Goal: Task Accomplishment & Management: Complete application form

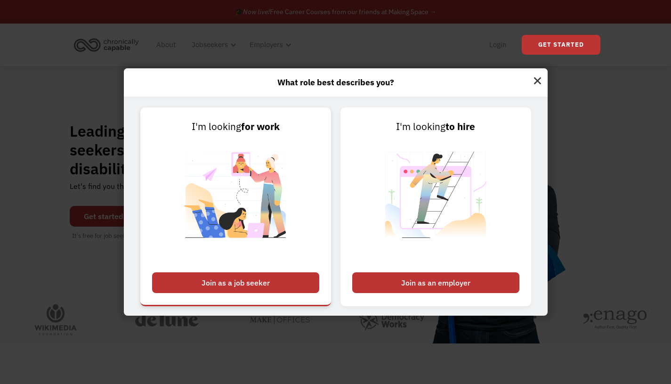
click at [283, 178] on img at bounding box center [235, 200] width 117 height 133
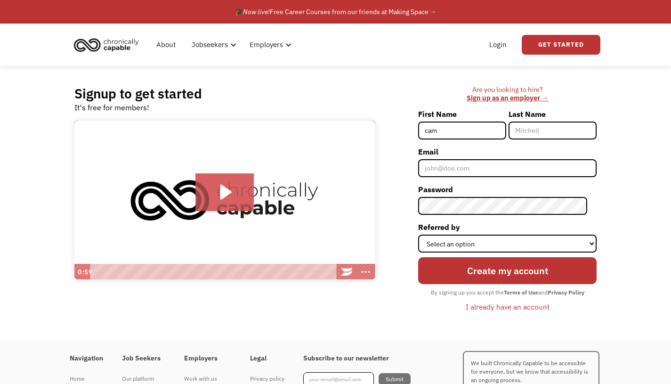
type input "Camila"
type input "[PERSON_NAME]"
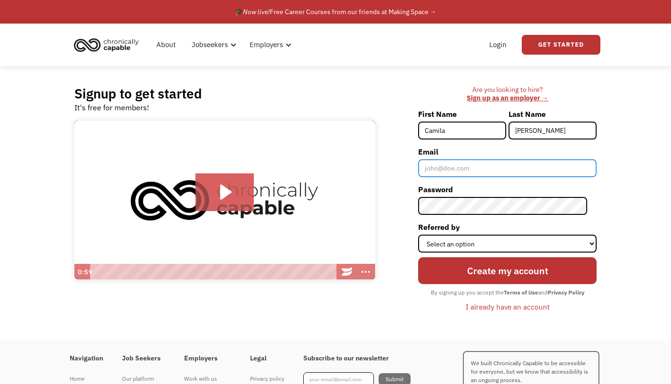
click at [474, 176] on input "Email" at bounding box center [507, 168] width 178 height 18
type input "[EMAIL_ADDRESS][DOMAIN_NAME]"
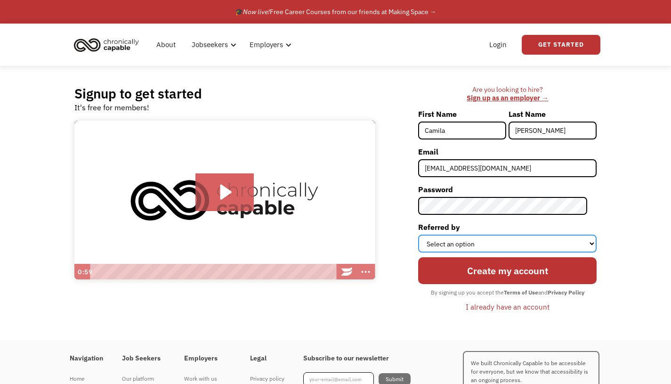
click at [503, 243] on select "Select an option Instagram Facebook Twitter Search Engine News Article Word of …" at bounding box center [507, 244] width 178 height 18
select select "Other"
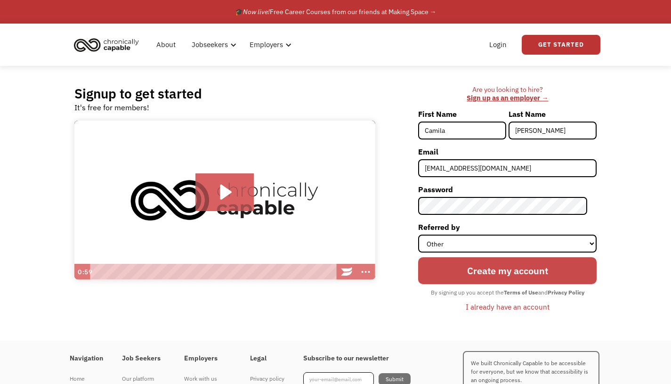
click at [494, 271] on input "Create my account" at bounding box center [507, 270] width 178 height 27
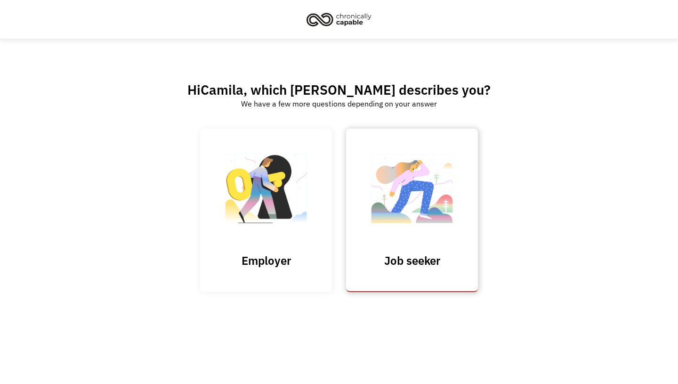
click at [396, 182] on img at bounding box center [412, 193] width 94 height 92
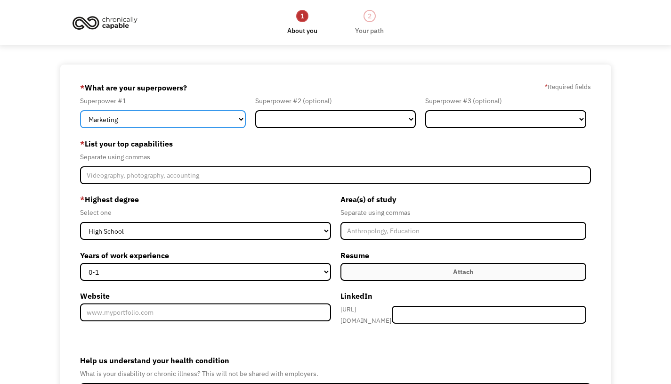
click at [204, 115] on select "Marketing Human Resources Finance Technology Operations Sales Industrial & Manu…" at bounding box center [162, 119] width 165 height 18
select select "Other"
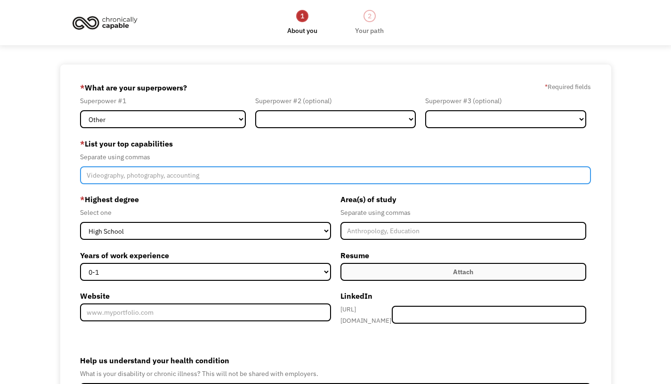
click at [166, 178] on input "Member-Create-Step1" at bounding box center [335, 175] width 511 height 18
type input "social media, customer service, communication, teamwork/collaboration,"
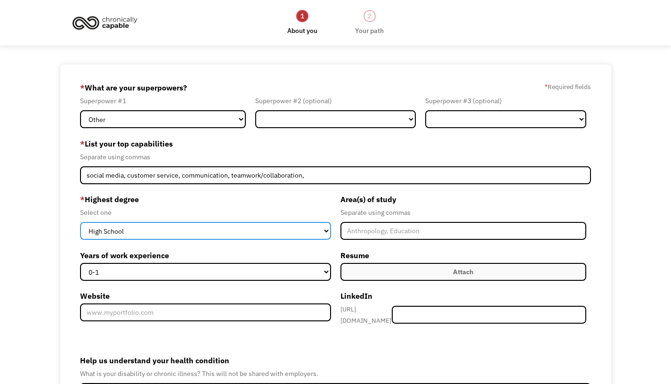
click at [219, 225] on select "High School Associates Bachelors Master's PhD" at bounding box center [205, 231] width 251 height 18
select select "bachelors"
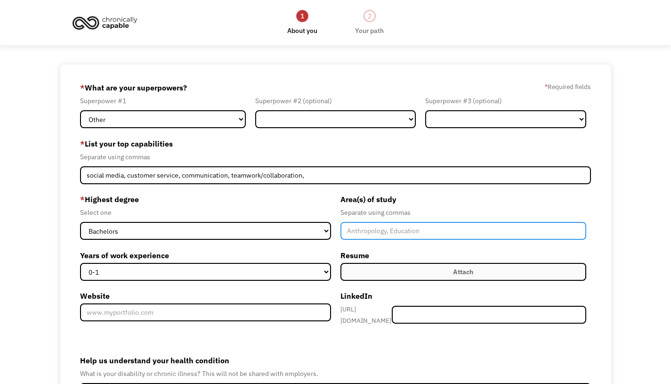
click at [361, 230] on input "Member-Create-Step1" at bounding box center [463, 231] width 246 height 18
type input "Music Industry/Mgmt"
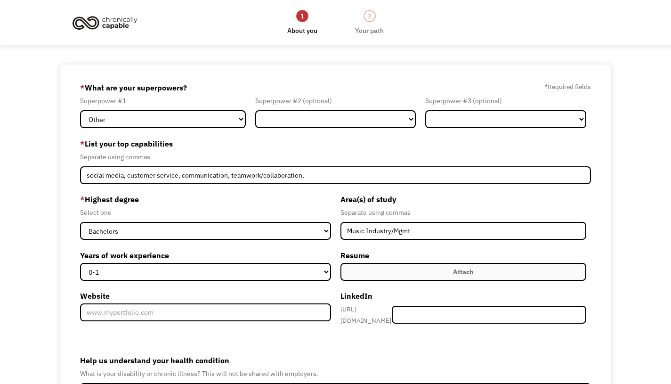
click at [362, 271] on label "Attach" at bounding box center [463, 272] width 246 height 18
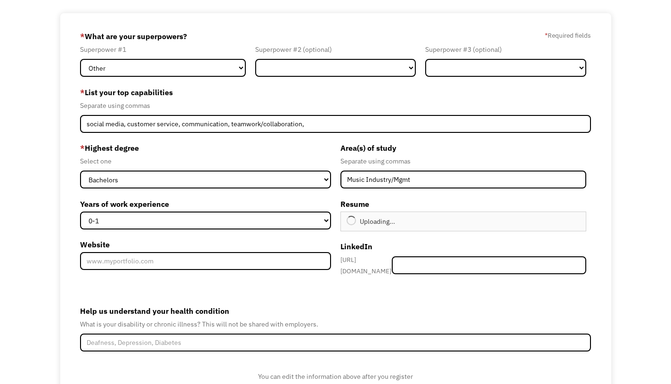
type input "Continue"
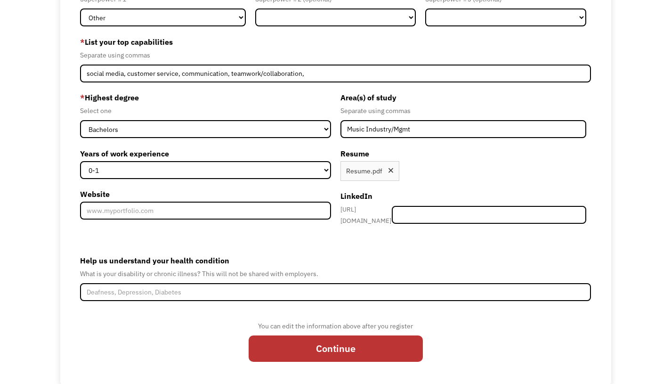
scroll to position [105, 0]
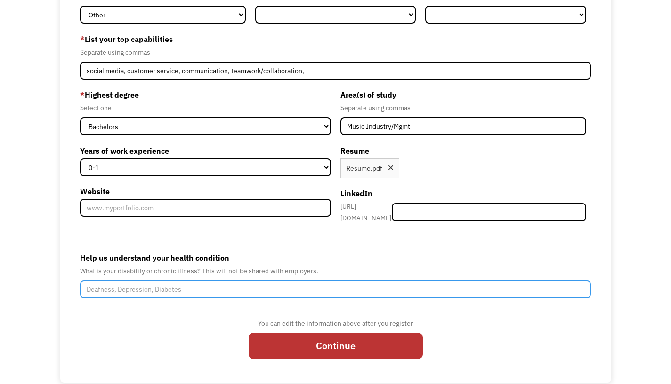
click at [254, 280] on input "Help us understand your health condition" at bounding box center [335, 289] width 511 height 18
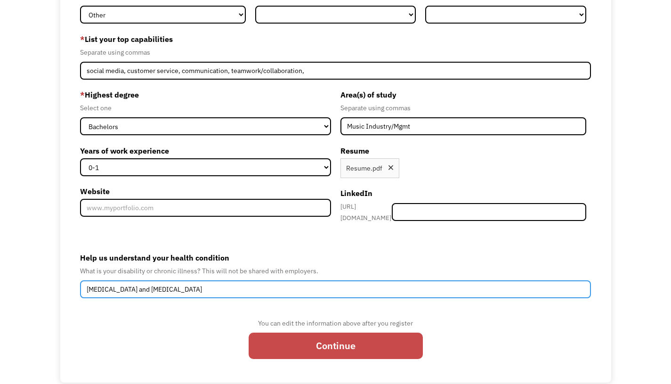
type input "Lupus and Multiple Sclerosis"
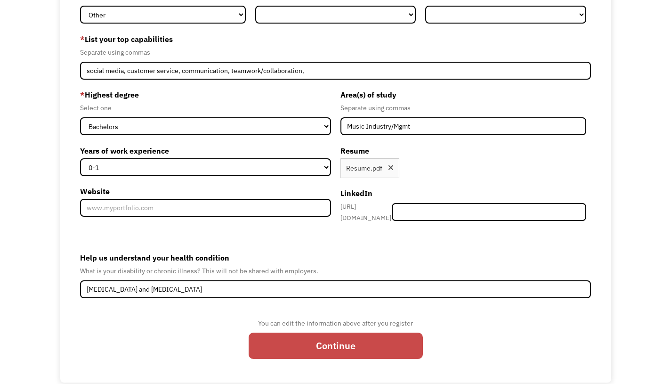
click at [313, 344] on input "Continue" at bounding box center [336, 345] width 174 height 27
type input "Please wait..."
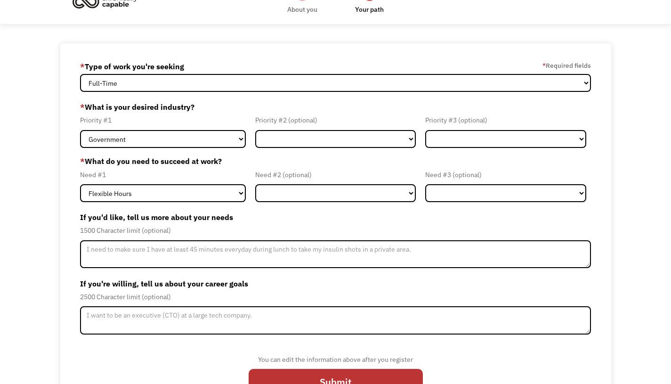
scroll to position [25, 0]
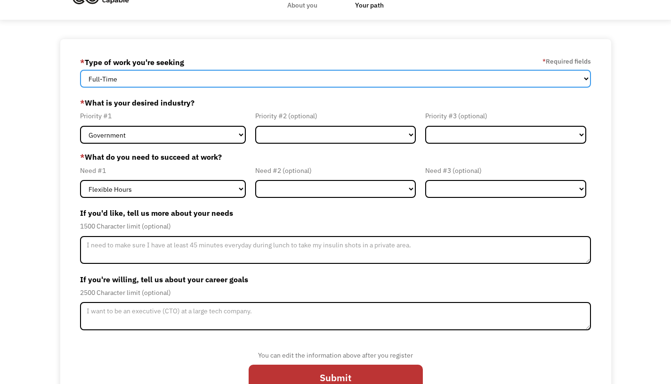
click at [307, 82] on select "Full-Time Part-Time Both Full-Time and Part-Time" at bounding box center [335, 79] width 511 height 18
select select "Both Full-Time and Part-Time"
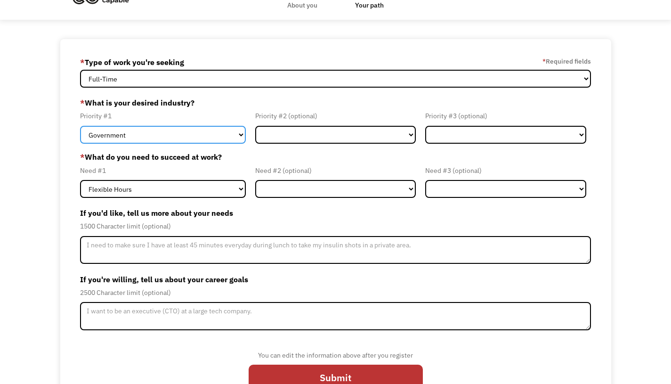
click at [212, 133] on select "Government Finance & Insurance Health & Social Care Tech & Engineering Creative…" at bounding box center [162, 135] width 165 height 18
select select "Creative & Design"
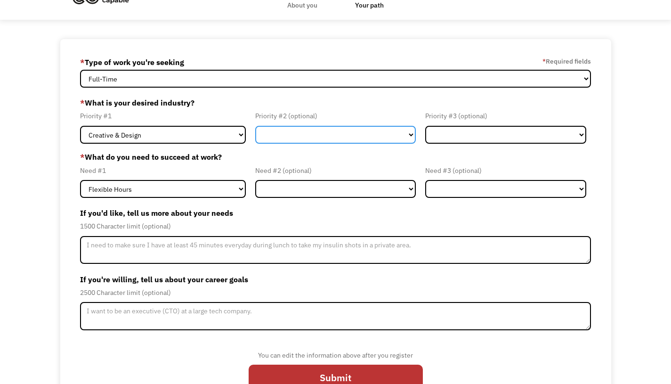
click at [285, 136] on select "Government Finance & Insurance Health & Social Care Tech & Engineering Creative…" at bounding box center [335, 135] width 161 height 18
select select "Administrative"
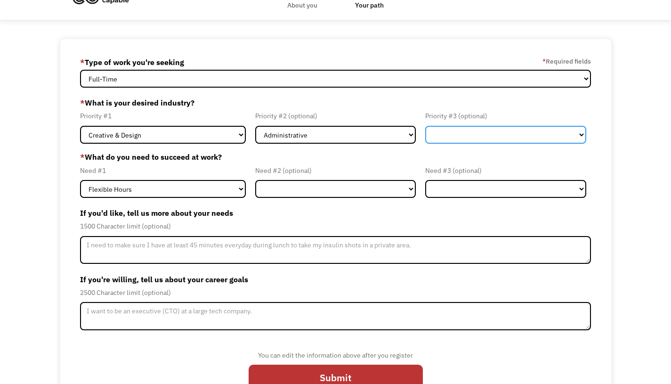
click at [446, 134] on select "Government Finance & Insurance Health & Social Care Tech & Engineering Creative…" at bounding box center [505, 135] width 161 height 18
select select "Health & Social Care"
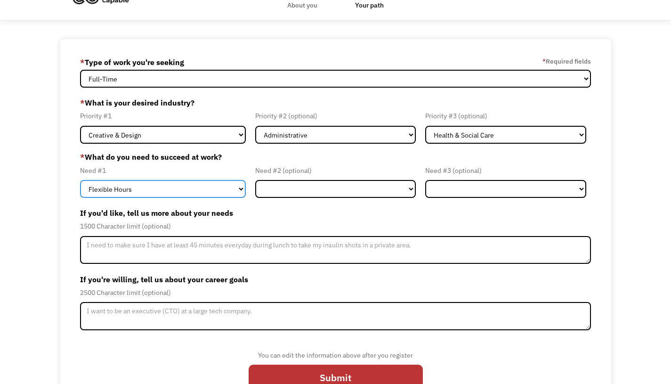
click at [184, 189] on select "Flexible Hours Remote Work Service Animal On-site Accommodations Visual Support…" at bounding box center [162, 189] width 165 height 18
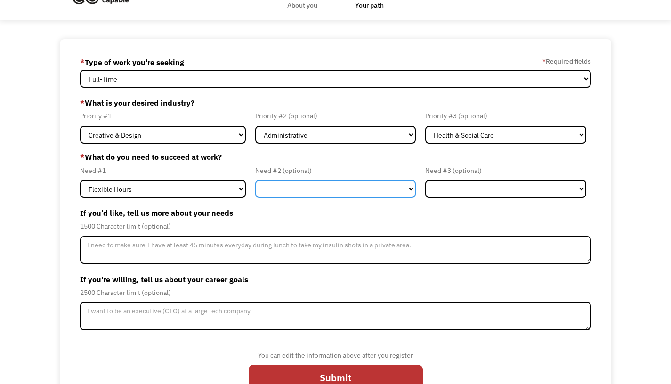
click at [276, 189] on select "Flexible Hours Remote Work Service Animal On-site Accommodations Visual Support…" at bounding box center [335, 189] width 161 height 18
select select "Remote Work"
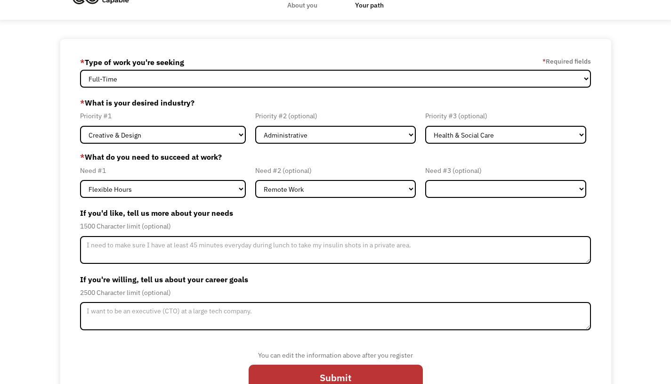
click at [450, 178] on div "Need #3 (optional) Flexible Hours Remote Work Service Animal On-site Accommodat…" at bounding box center [506, 181] width 170 height 33
click at [450, 184] on select "Flexible Hours Remote Work Service Animal On-site Accommodations Visual Support…" at bounding box center [505, 189] width 161 height 18
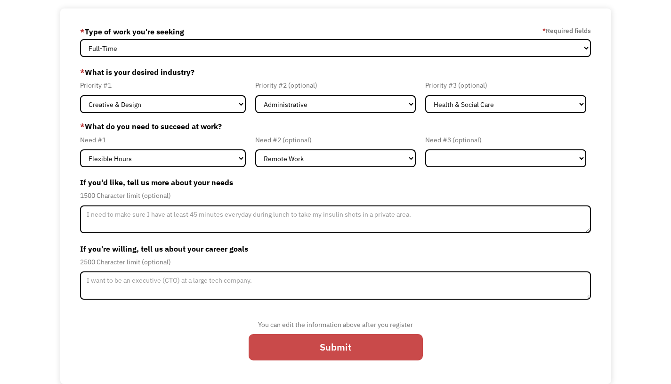
click at [311, 345] on input "Submit" at bounding box center [336, 347] width 174 height 27
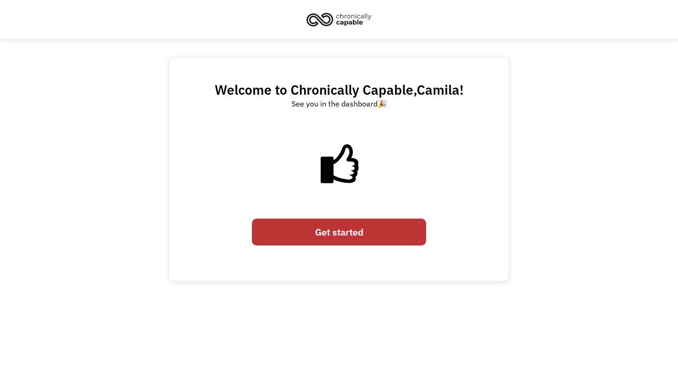
click at [354, 222] on link "Get started" at bounding box center [339, 231] width 174 height 27
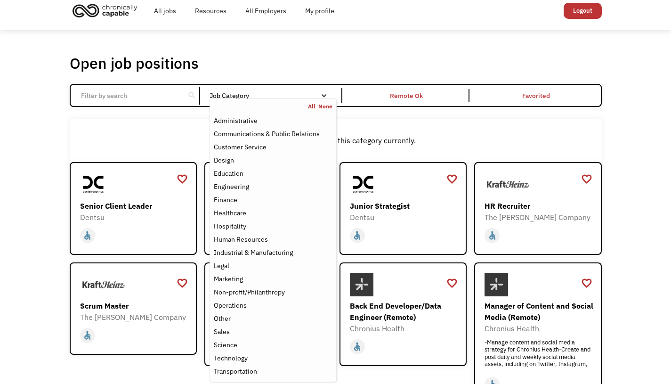
click at [272, 95] on div "Job Category" at bounding box center [273, 95] width 127 height 7
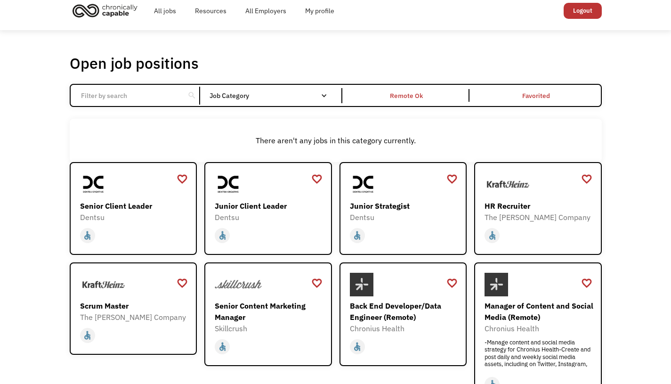
click at [272, 95] on div "Job Category" at bounding box center [273, 95] width 127 height 7
click at [361, 135] on div "There aren't any jobs in this category currently." at bounding box center [335, 140] width 523 height 11
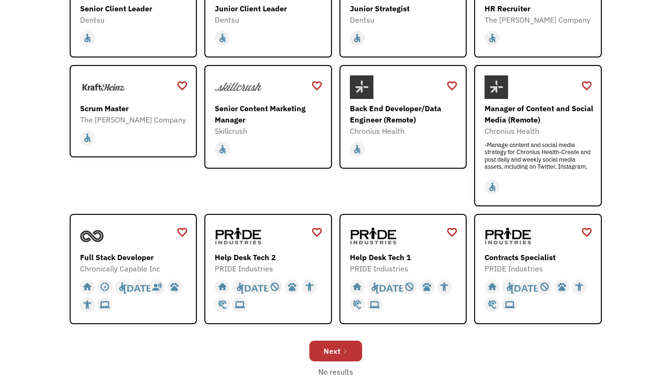
scroll to position [208, 0]
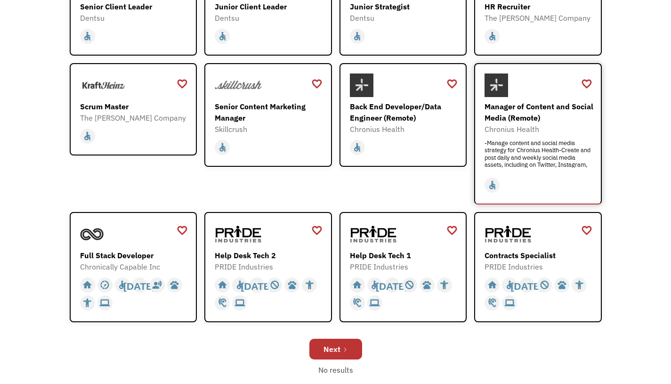
click at [553, 135] on div "Manager of Content and Social Media (Remote) Chronius Health -Manage content an…" at bounding box center [539, 134] width 109 height 67
click at [351, 351] on link "Next" at bounding box center [335, 349] width 53 height 21
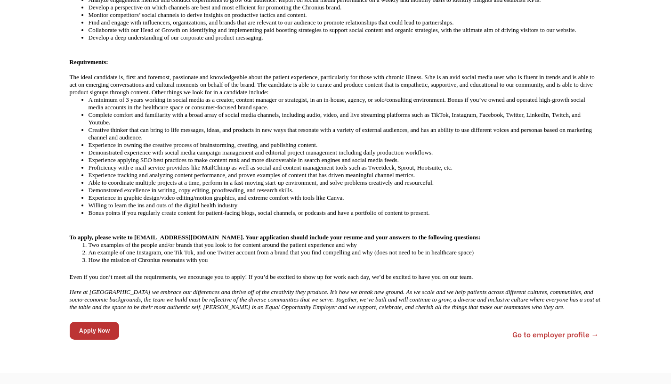
scroll to position [424, 0]
